Goal: Find specific page/section: Find specific page/section

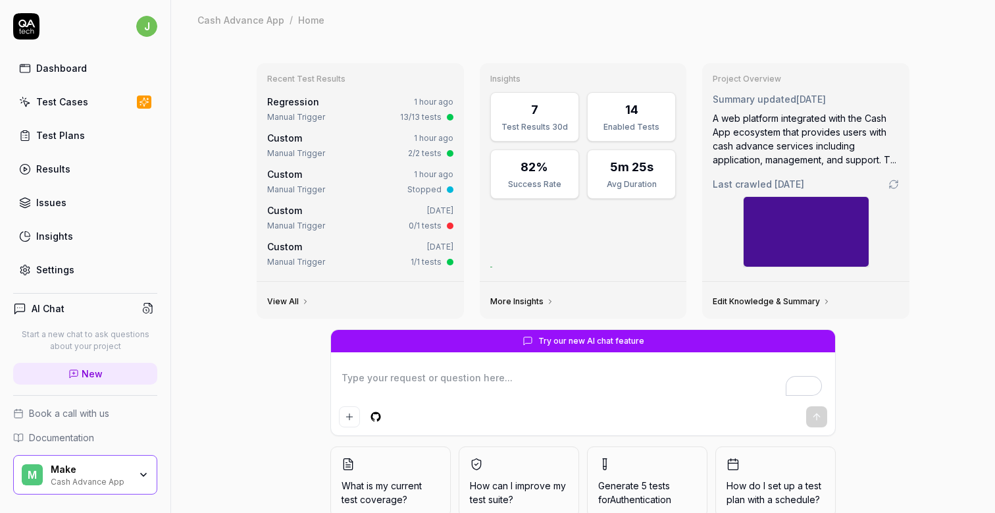
click at [297, 67] on div "Recent Test Results Regression 1 hour ago Manual Trigger 13/13 tests Custom 1 h…" at bounding box center [360, 172] width 207 height 218
click at [154, 481] on div "M Make Cash Advance App" at bounding box center [85, 474] width 144 height 39
click at [143, 471] on icon "button" at bounding box center [143, 474] width 11 height 11
click at [145, 477] on icon "button" at bounding box center [143, 474] width 11 height 11
click at [143, 475] on icon "button" at bounding box center [143, 474] width 5 height 3
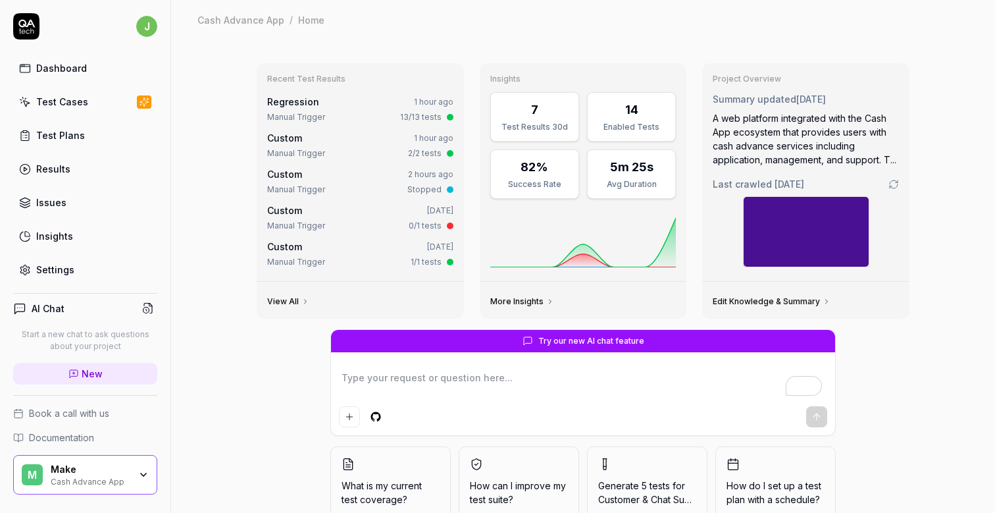
click at [51, 475] on div "Make" at bounding box center [90, 469] width 79 height 12
click at [63, 95] on div "Test Cases" at bounding box center [62, 102] width 52 height 14
click at [253, 23] on div "Cash Advance App" at bounding box center [240, 19] width 87 height 13
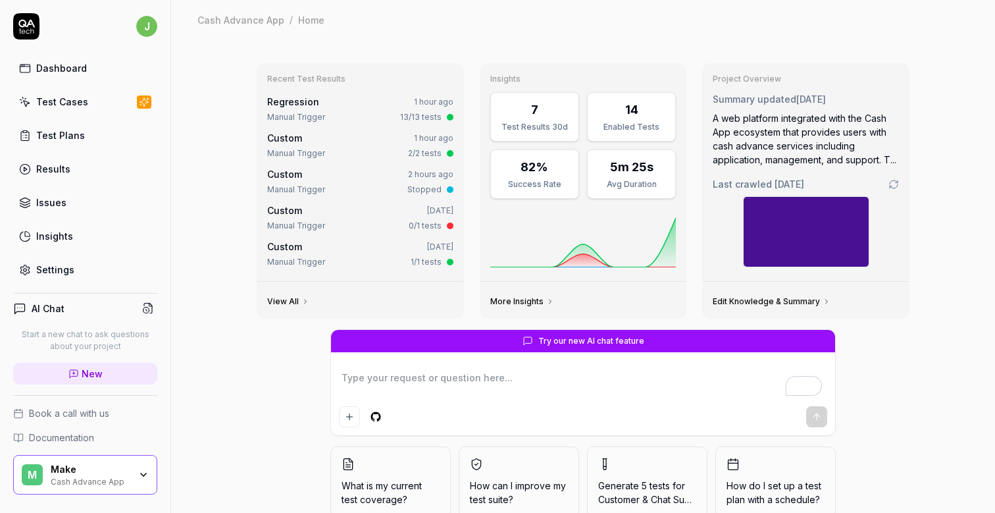
click at [231, 101] on div "Recent Test Results Regression 1 hour ago Manual Trigger 13/13 tests Custom 1 h…" at bounding box center [583, 305] width 824 height 532
type textarea "*"
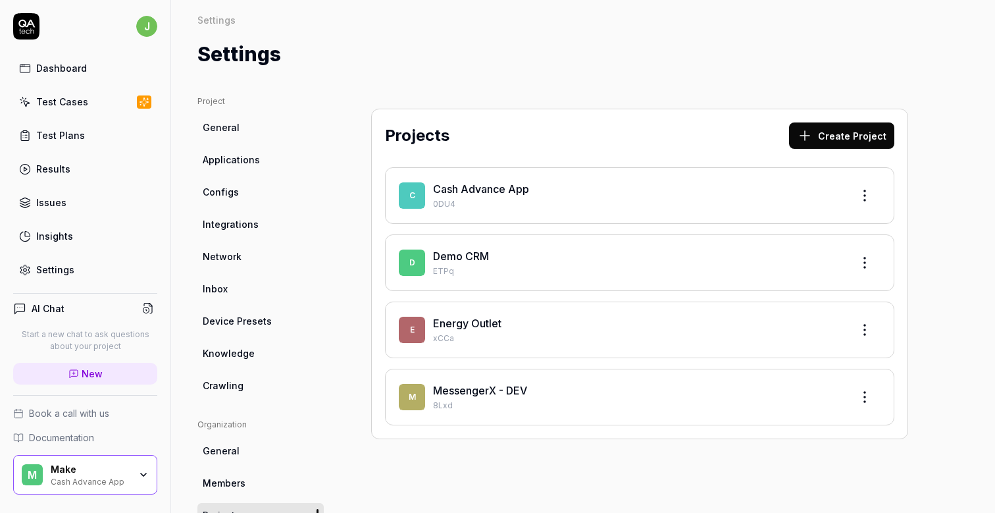
click at [536, 477] on div "Projects Create Project C Cash Advance App 0DU4 D Demo CRM ETPq E Energy Outlet…" at bounding box center [640, 424] width 590 height 658
click at [529, 87] on div "Project General Applications Configs Integrations Network Inbox Device Presets …" at bounding box center [583, 424] width 824 height 711
click at [488, 396] on link "MessengerX - DEV" at bounding box center [480, 390] width 94 height 13
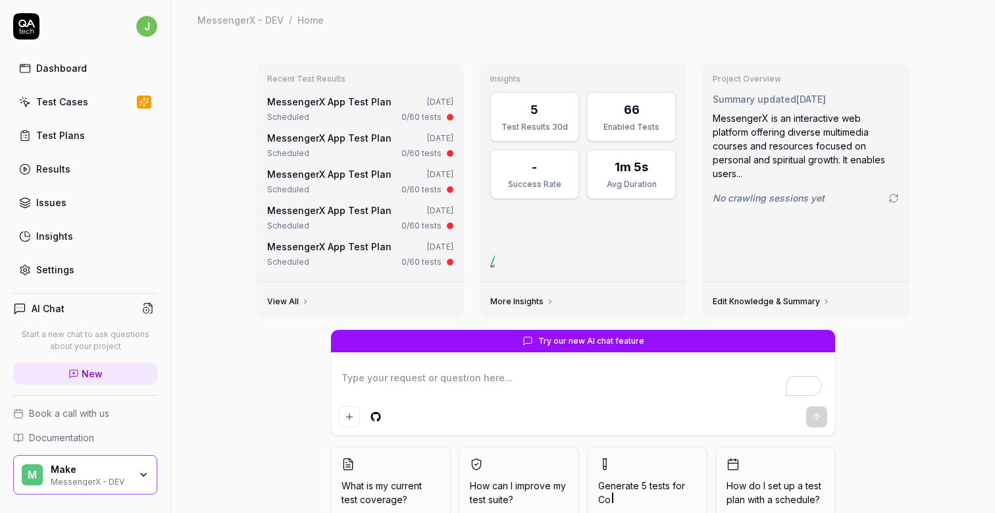
click at [355, 107] on link "MessengerX App Test Plan" at bounding box center [329, 101] width 124 height 11
click at [816, 160] on div "MessengerX is an interactive web platform offering diverse multimedia courses a…" at bounding box center [806, 145] width 186 height 69
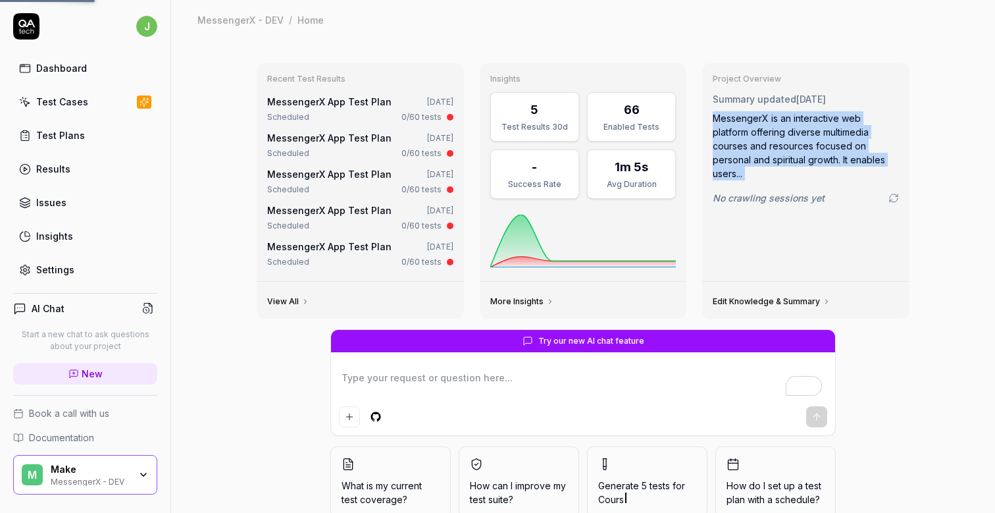
type textarea "*"
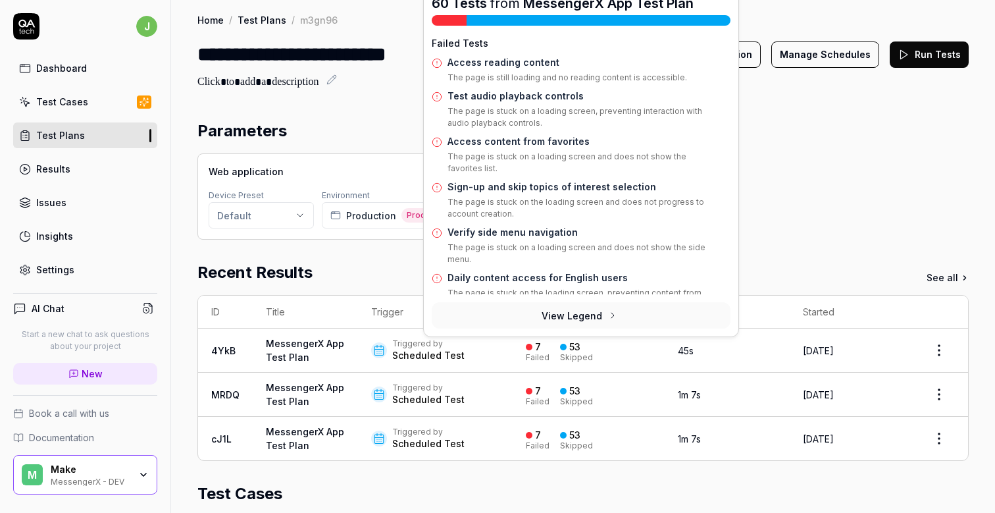
click at [806, 189] on div "Web application Device Preset Default Environment Production Production" at bounding box center [582, 196] width 771 height 86
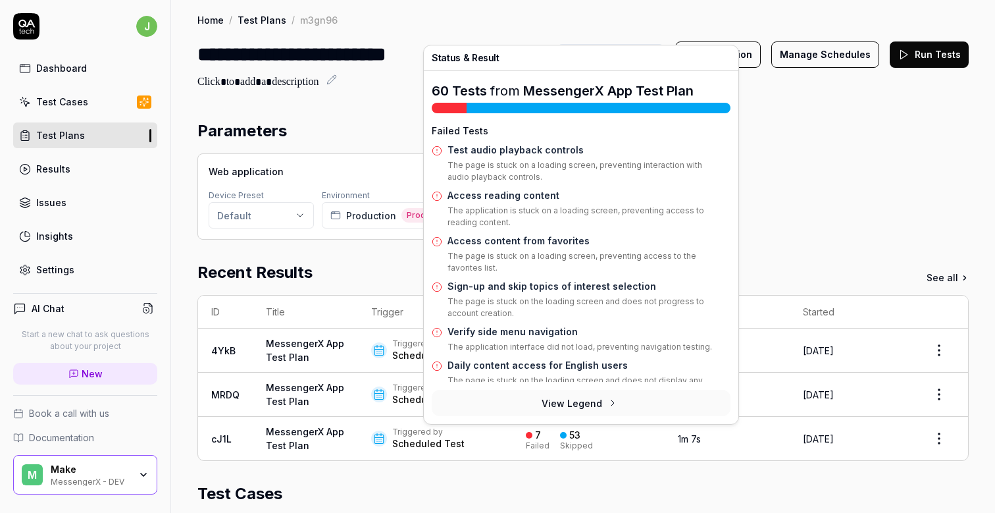
click at [800, 223] on div "Web application Device Preset Default Environment Production Production" at bounding box center [582, 196] width 771 height 86
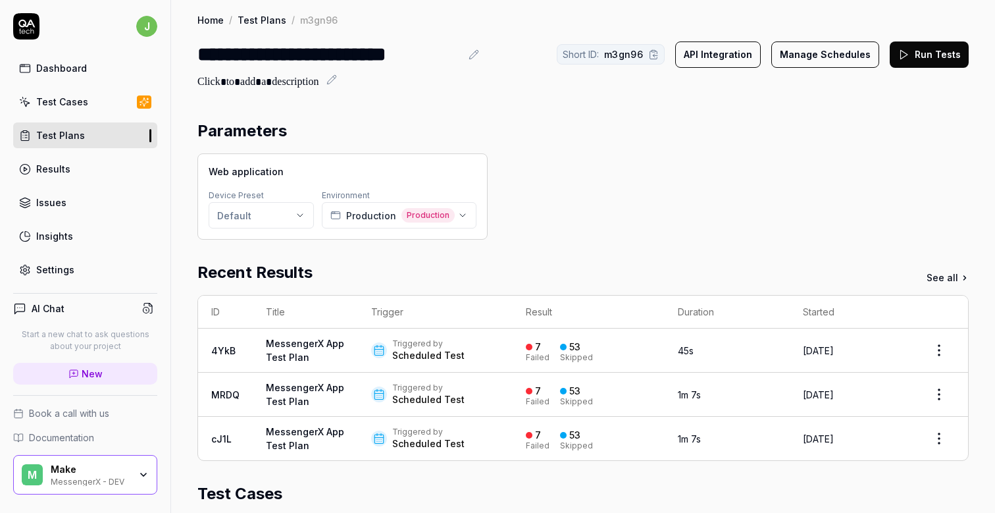
click at [791, 124] on div "Parameters" at bounding box center [582, 131] width 771 height 24
